Goal: Find contact information: Find contact information

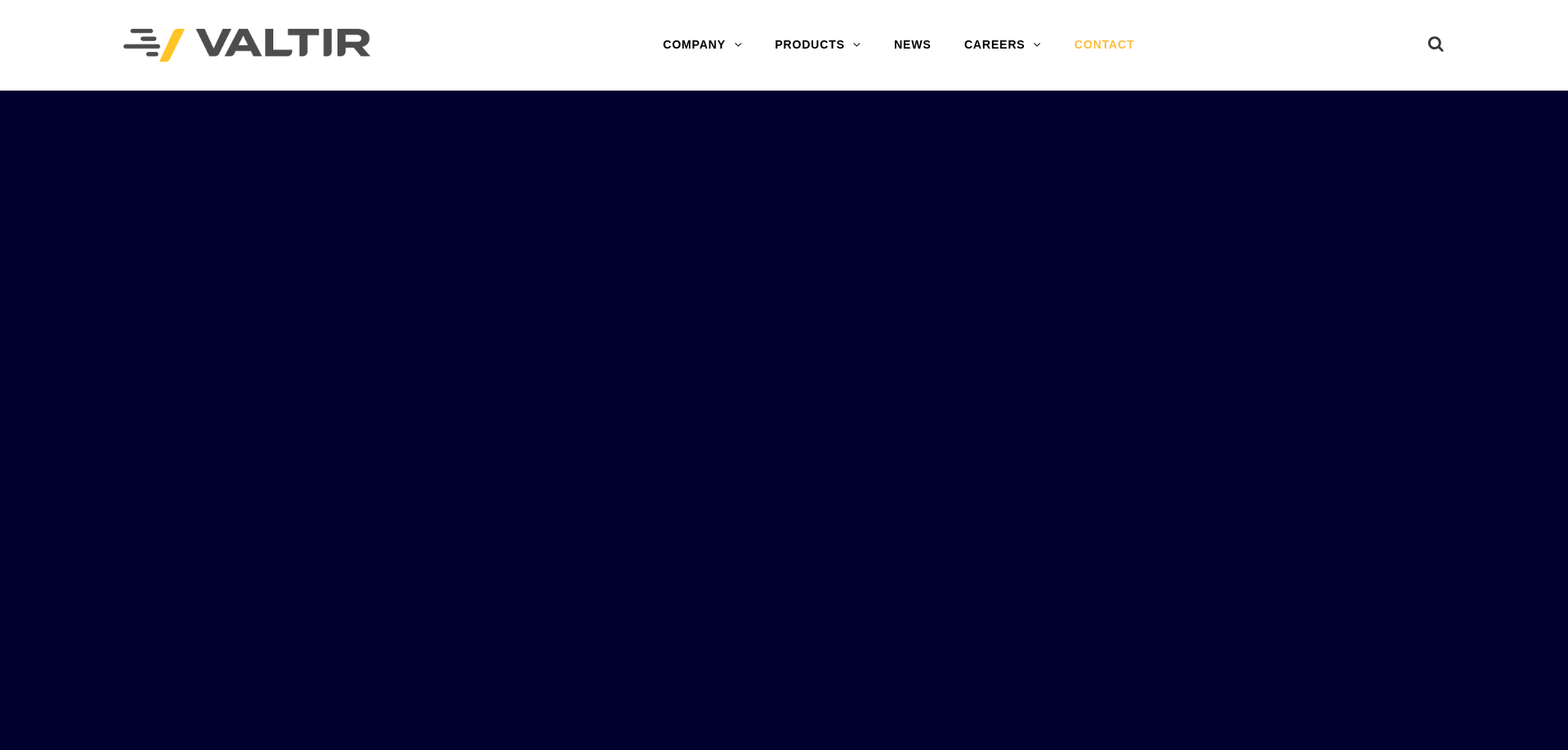
click at [1085, 41] on link "CONTACT" at bounding box center [1104, 45] width 93 height 33
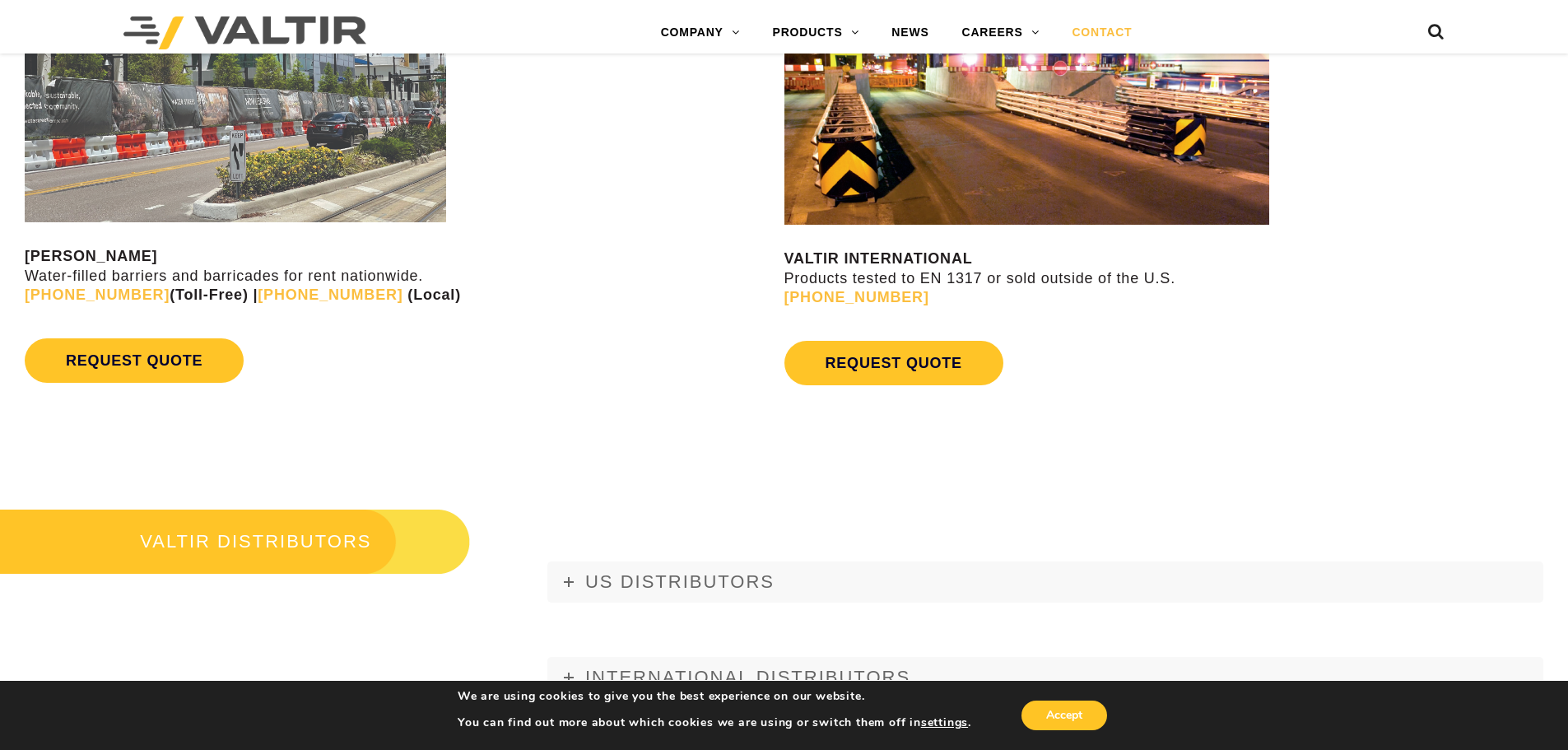
scroll to position [2140, 0]
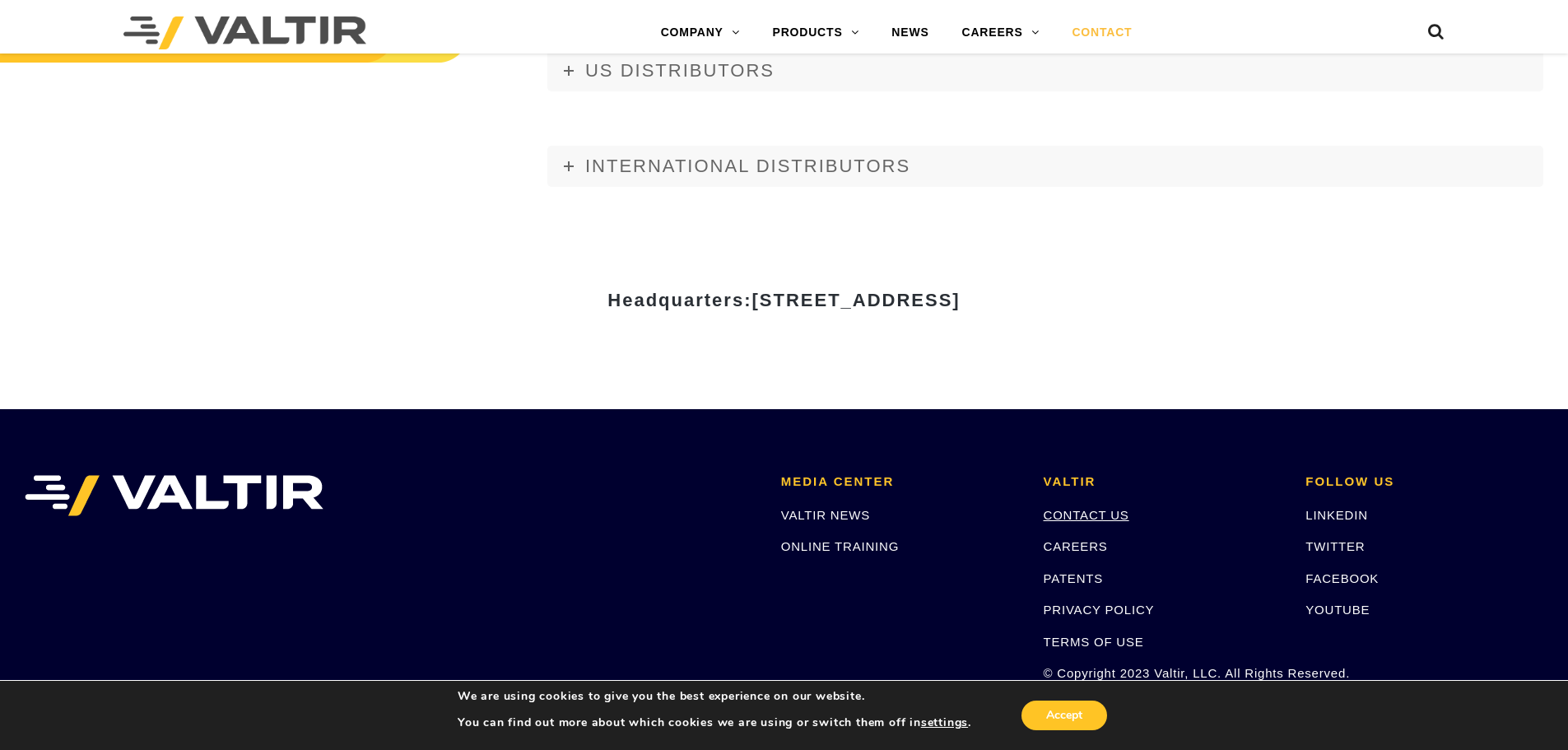
click at [1069, 514] on link "CONTACT US" at bounding box center [1085, 515] width 85 height 14
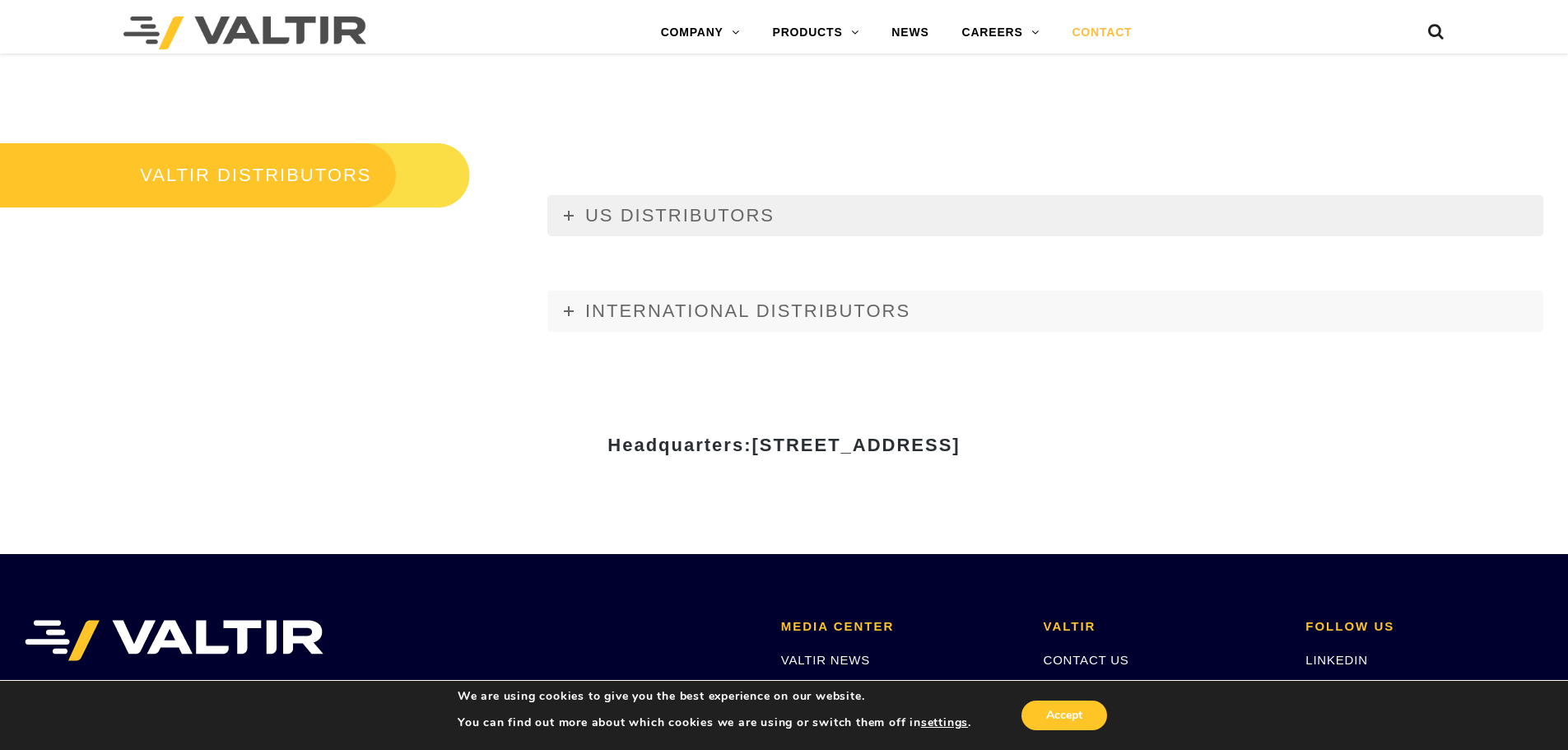
scroll to position [2140, 0]
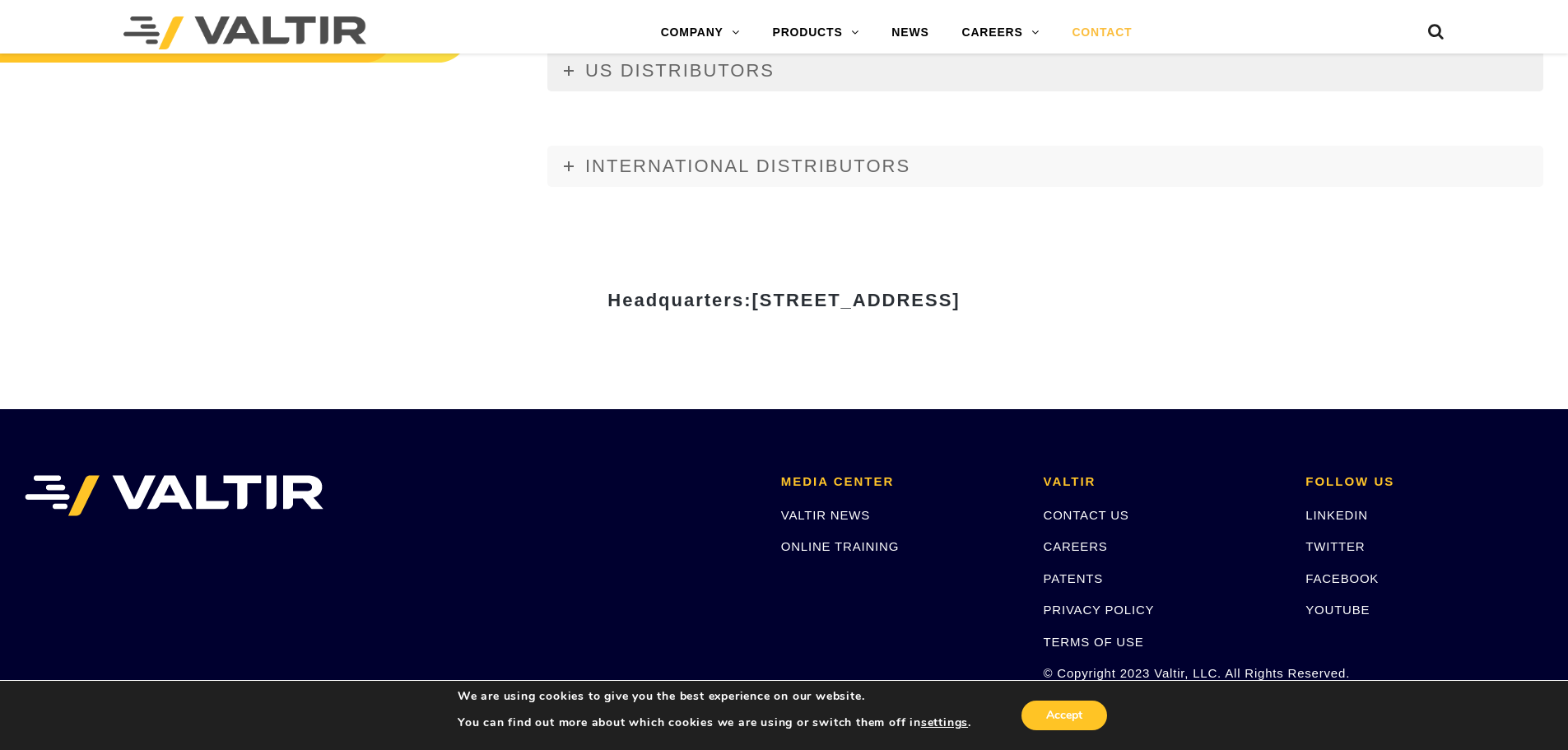
click at [657, 74] on span "US DISTRIBUTORS" at bounding box center [679, 70] width 189 height 21
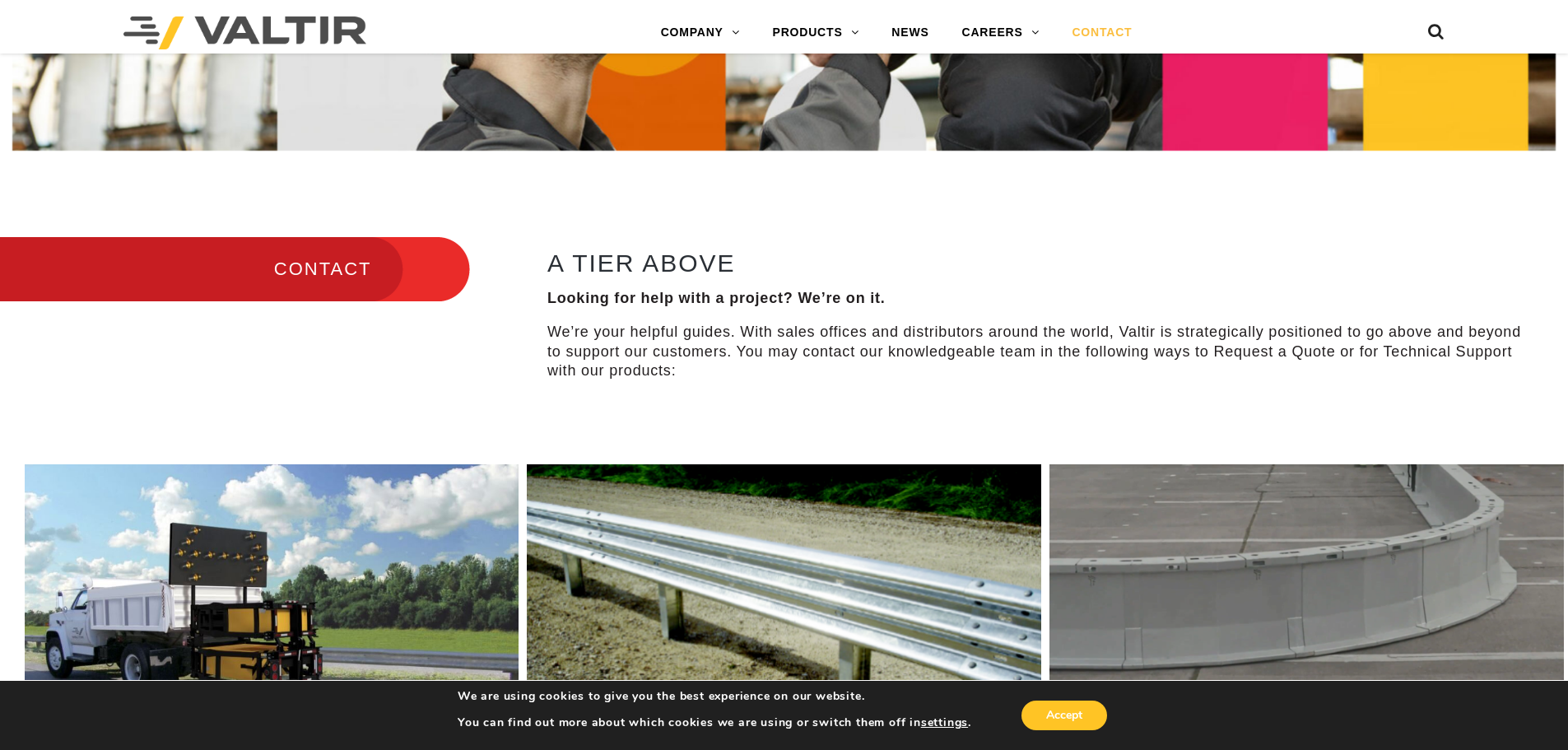
scroll to position [577, 0]
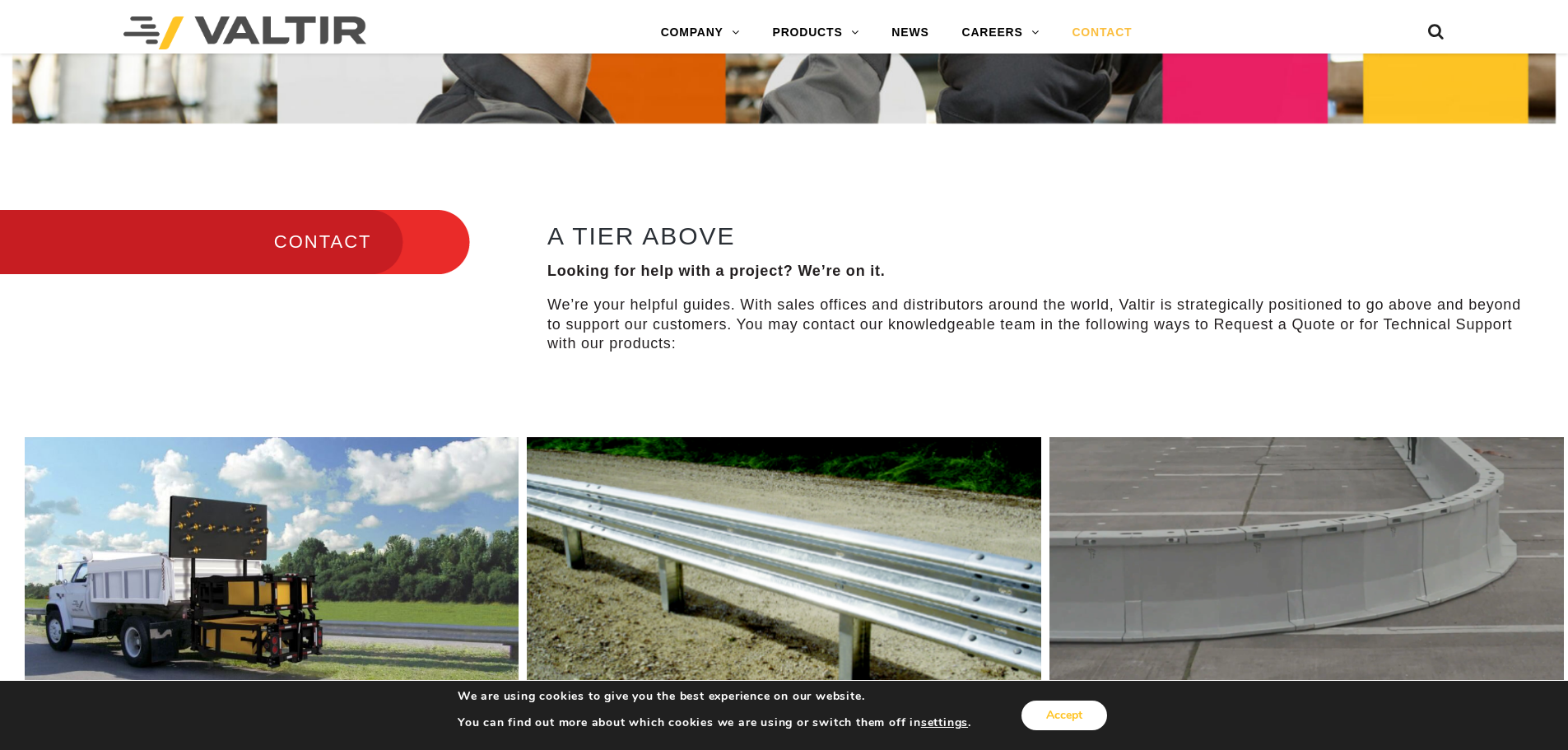
click at [1042, 706] on button "Accept" at bounding box center [1064, 716] width 85 height 29
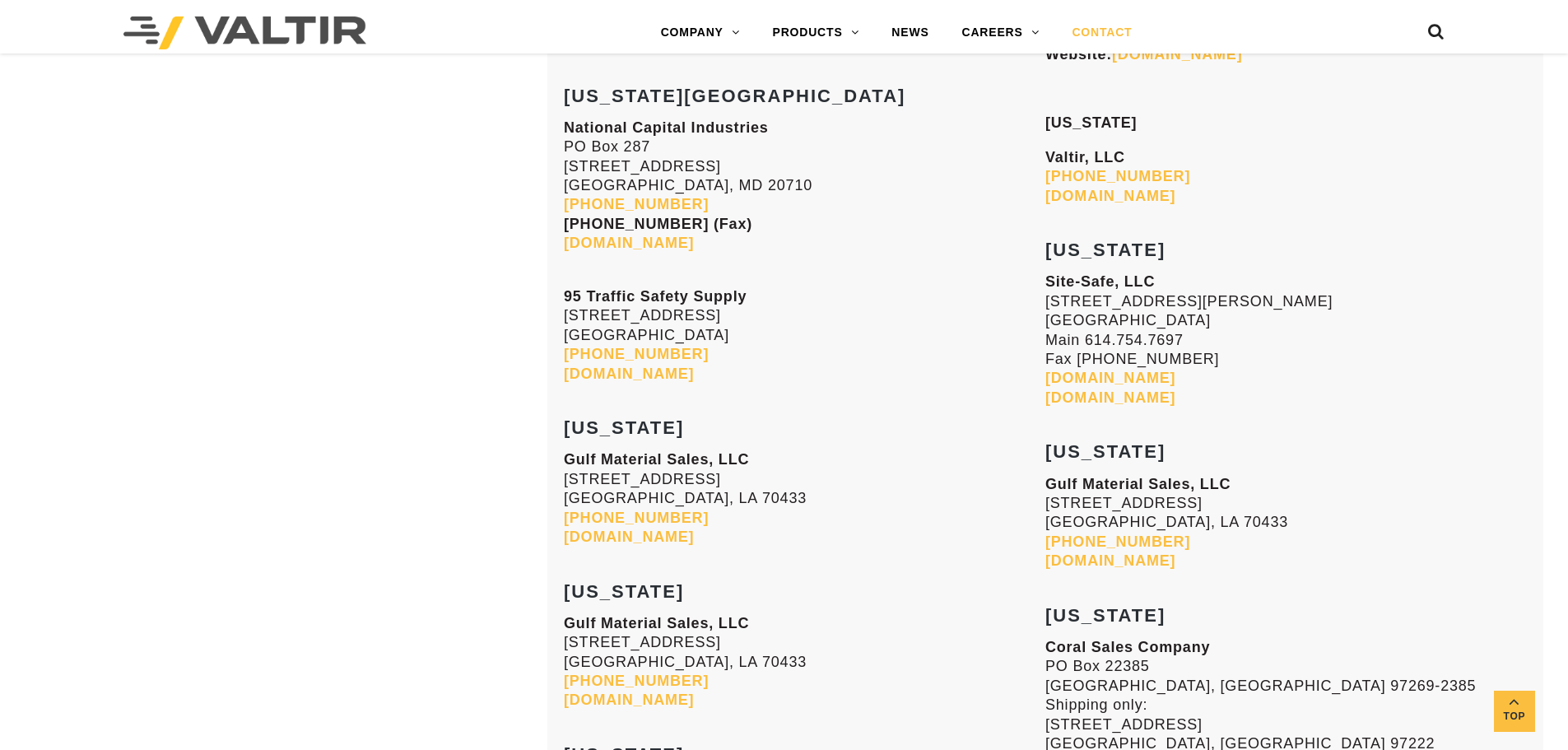
scroll to position [3787, 0]
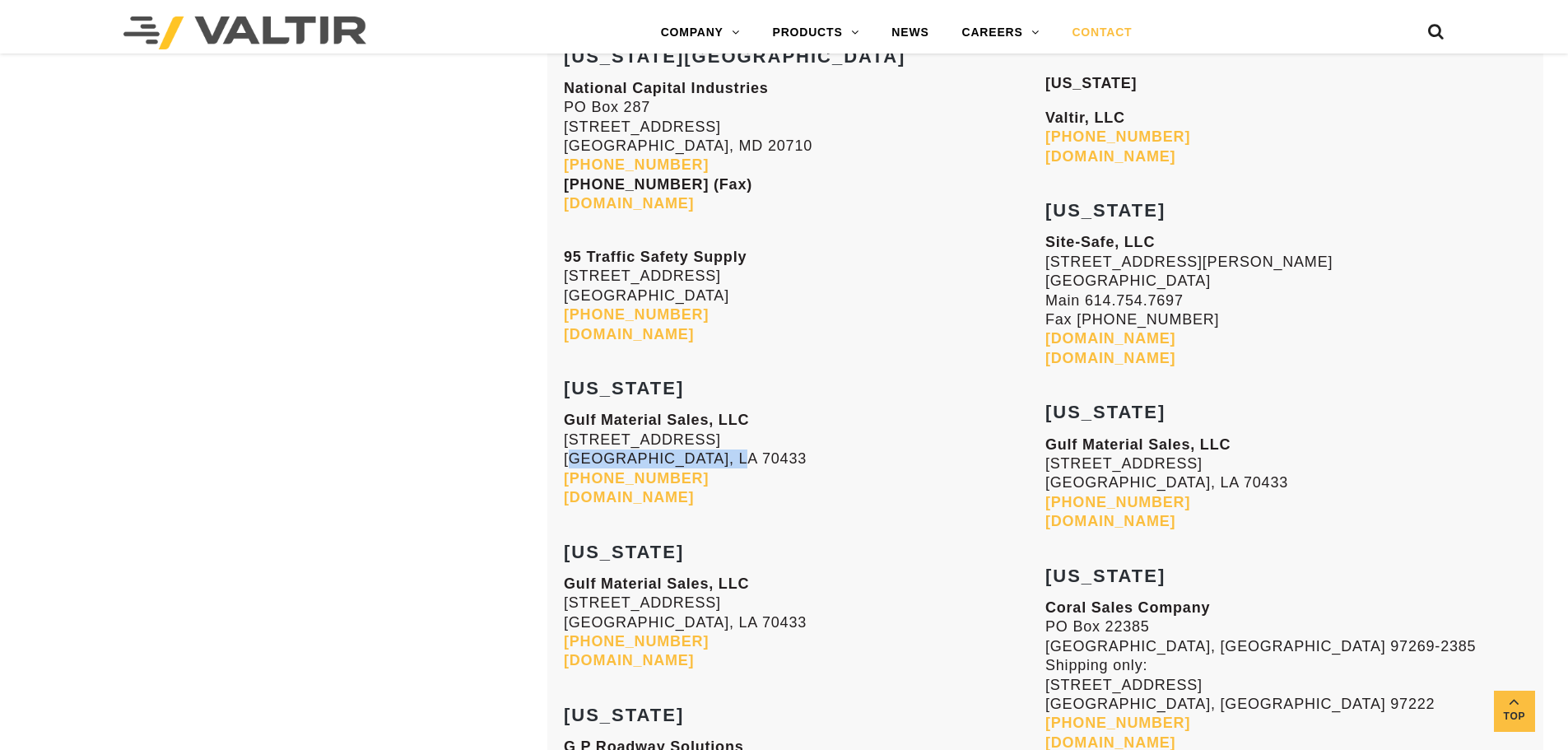
drag, startPoint x: 563, startPoint y: 461, endPoint x: 727, endPoint y: 460, distance: 164.0
click at [727, 460] on p "Gulf Material Sales, LLC 70393 Bravo Street Covington, LA 70433 985-809-8116 gu…" at bounding box center [805, 459] width 482 height 96
click at [729, 453] on p "Gulf Material Sales, LLC 70393 Bravo Street Covington, LA 70433 985-809-8116 gu…" at bounding box center [805, 459] width 482 height 96
drag, startPoint x: 562, startPoint y: 438, endPoint x: 736, endPoint y: 467, distance: 176.4
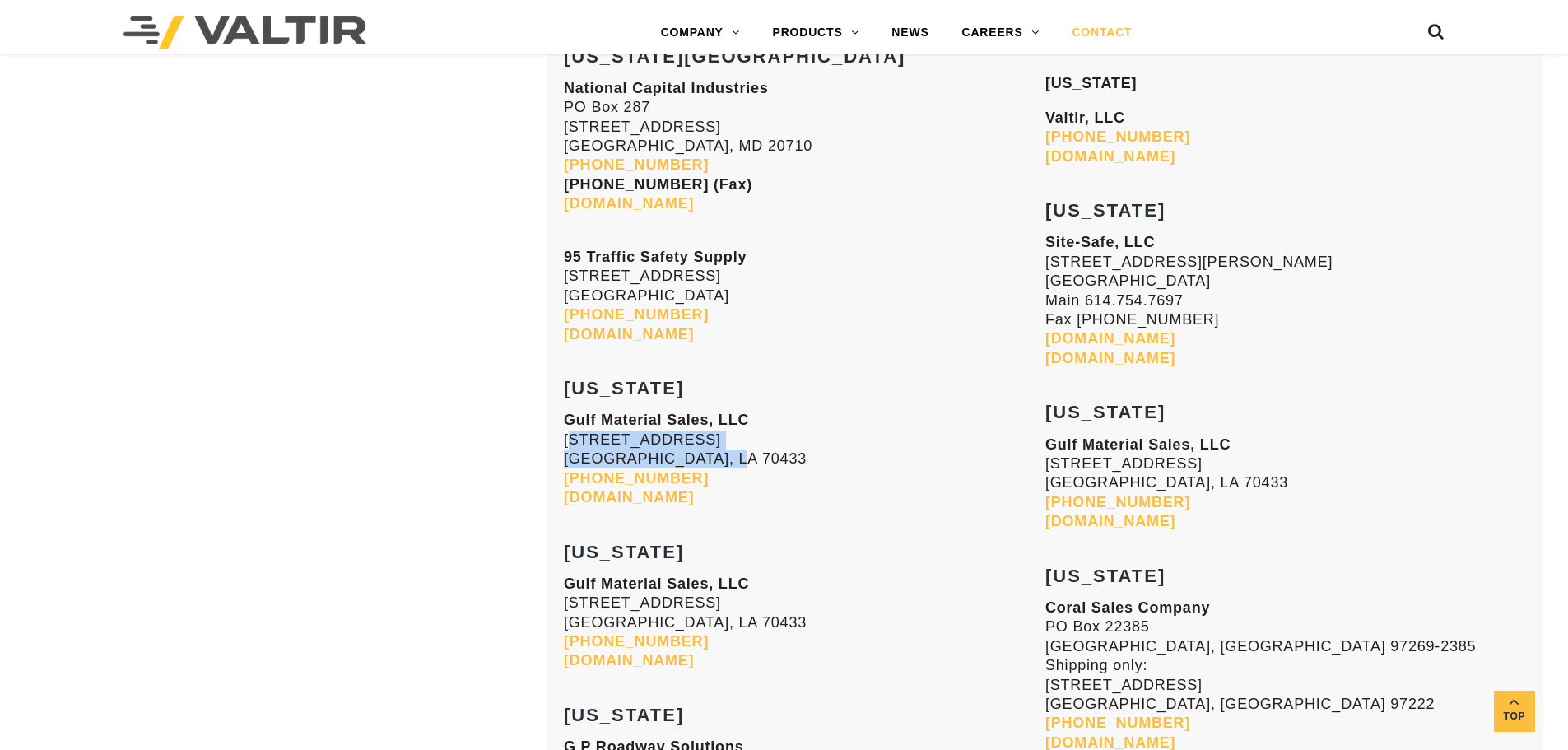
copy p "70393 Bravo Street Covington, LA 70433"
drag, startPoint x: 392, startPoint y: 469, endPoint x: 632, endPoint y: 448, distance: 240.9
